Goal: Task Accomplishment & Management: Use online tool/utility

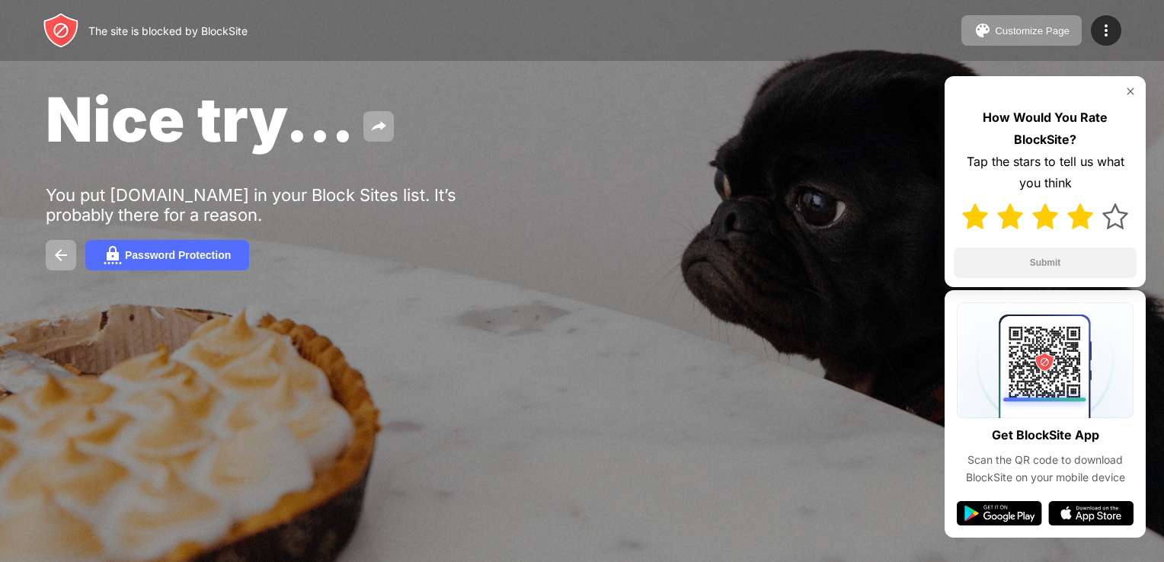
click at [1063, 216] on div at bounding box center [1045, 216] width 183 height 44
click at [1111, 215] on img at bounding box center [1115, 216] width 26 height 26
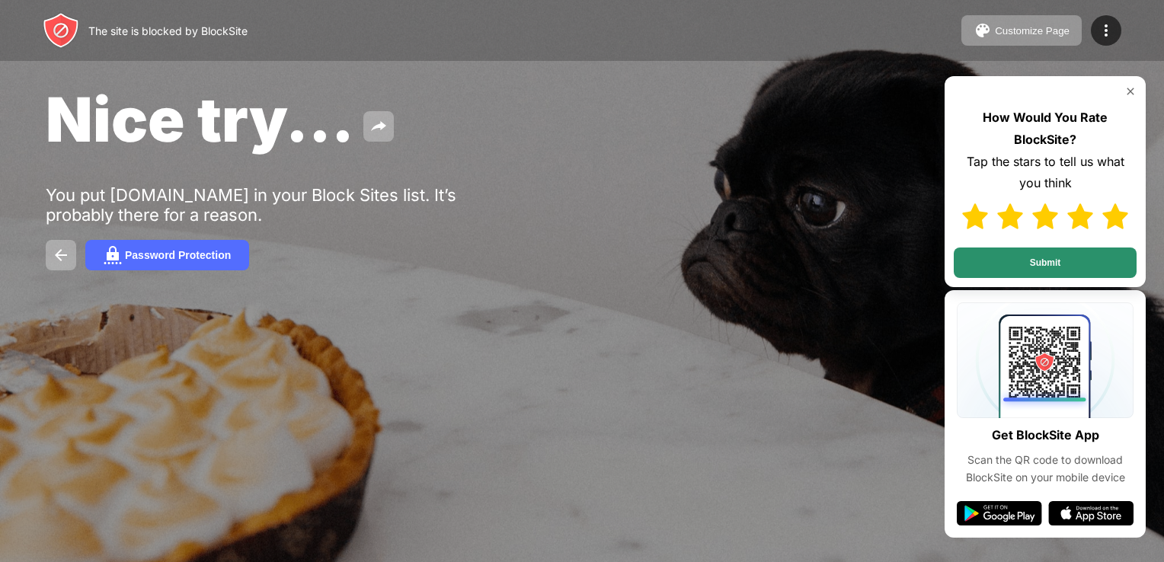
click at [1082, 267] on button "Submit" at bounding box center [1045, 263] width 183 height 30
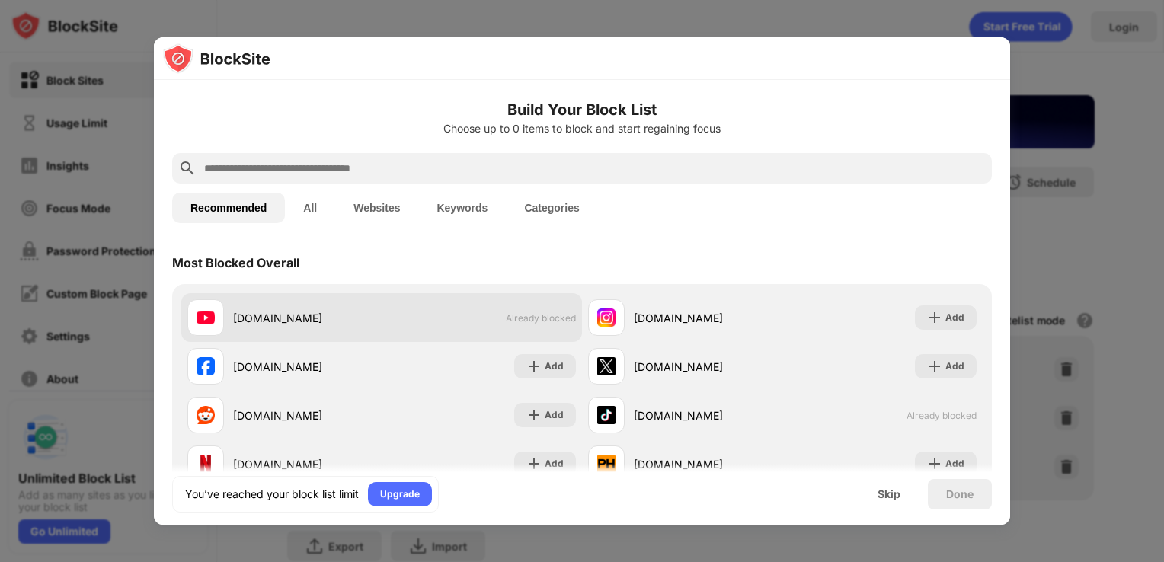
click at [297, 311] on div "[DOMAIN_NAME]" at bounding box center [307, 318] width 149 height 16
